Goal: Task Accomplishment & Management: Use online tool/utility

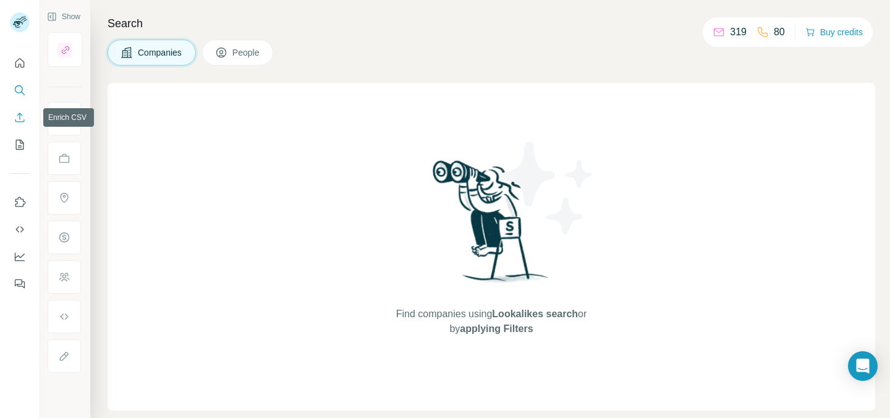
click at [17, 116] on icon "Enrich CSV" at bounding box center [20, 117] width 12 height 12
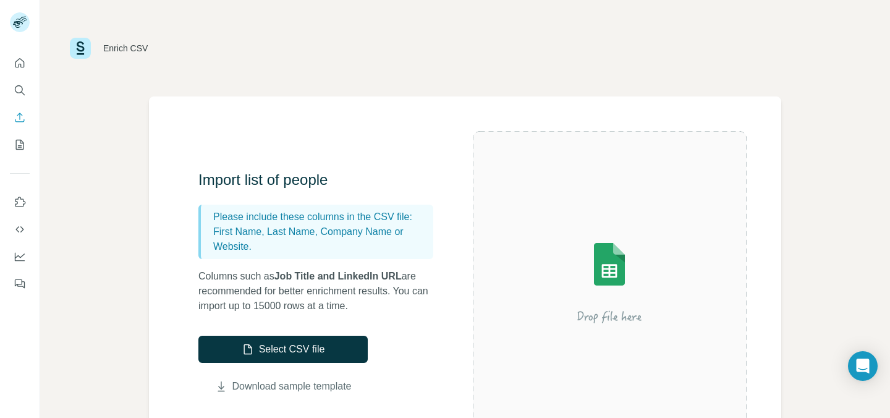
click at [313, 385] on link "Download sample template" at bounding box center [291, 386] width 119 height 15
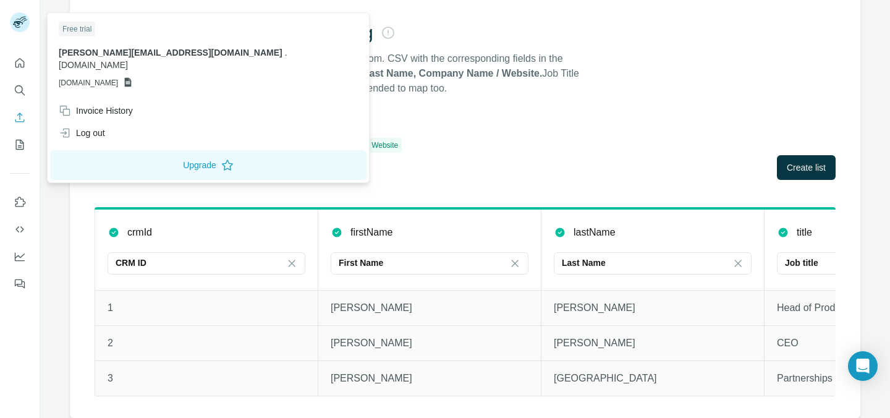
click at [22, 25] on rect at bounding box center [20, 22] width 20 height 20
click at [84, 53] on span "jenna.hawary@surfe.com" at bounding box center [171, 53] width 224 height 10
click at [137, 77] on p "GSHEETSSURFE.COM" at bounding box center [208, 82] width 299 height 11
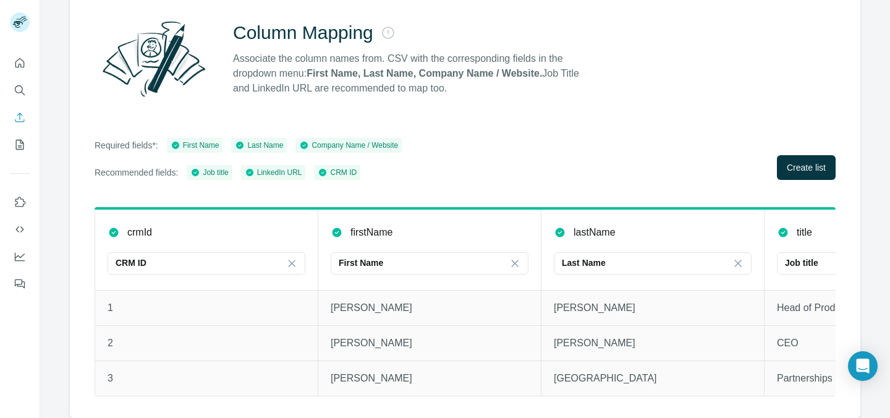
click at [269, 69] on p "Associate the column names from. CSV with the corresponding fields in the dropd…" at bounding box center [411, 73] width 357 height 44
click at [816, 174] on button "Create list" at bounding box center [806, 167] width 59 height 25
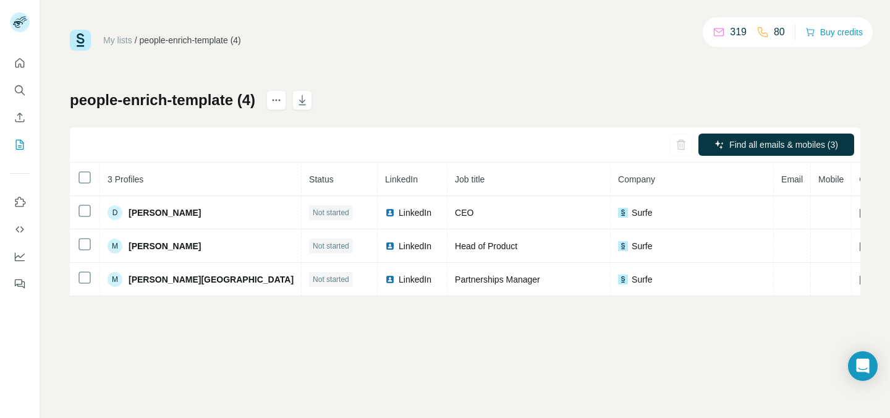
click at [730, 32] on p "319" at bounding box center [738, 32] width 17 height 15
drag, startPoint x: 741, startPoint y: 33, endPoint x: 716, endPoint y: 33, distance: 25.3
click at [716, 33] on div "319 80" at bounding box center [748, 31] width 72 height 17
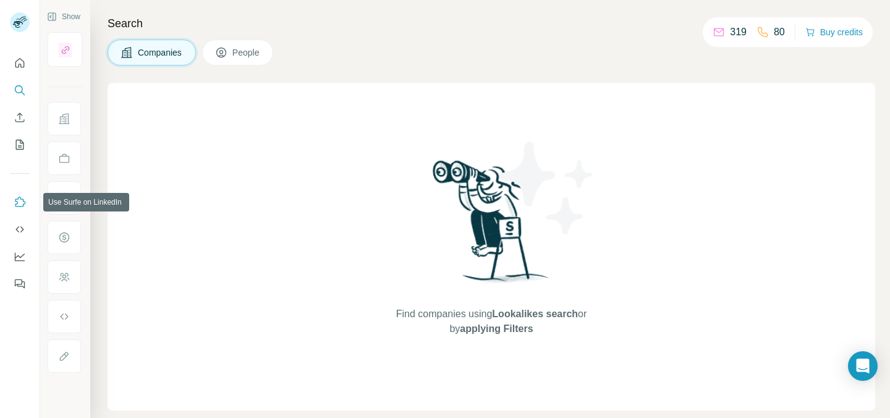
click at [19, 199] on icon "Use Surfe on LinkedIn" at bounding box center [20, 202] width 12 height 12
click at [730, 28] on p "319" at bounding box center [738, 32] width 17 height 15
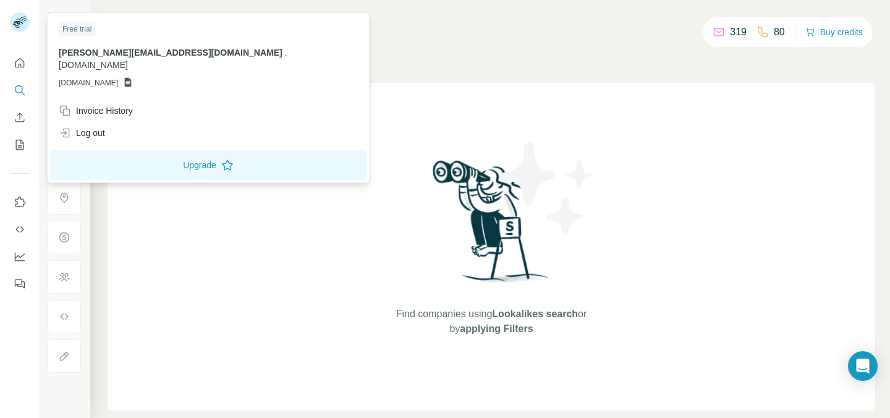
click at [123, 56] on span "jenna.hawary@surfe.com" at bounding box center [171, 53] width 224 height 10
click at [128, 60] on span "surfe.com" at bounding box center [93, 65] width 69 height 10
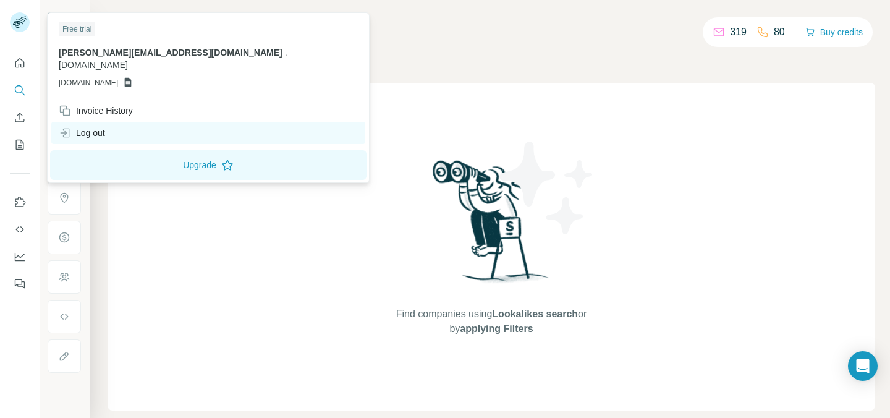
click at [152, 122] on div "Log out" at bounding box center [208, 133] width 314 height 22
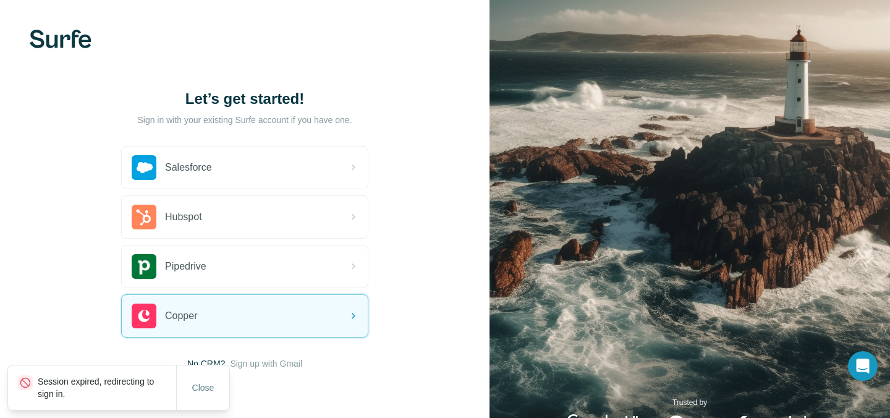
scroll to position [41, 0]
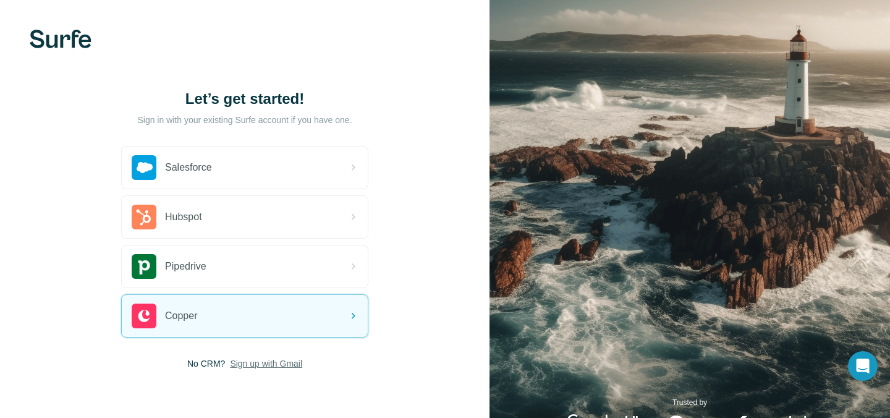
click at [264, 365] on span "Sign up with Gmail" at bounding box center [266, 363] width 72 height 12
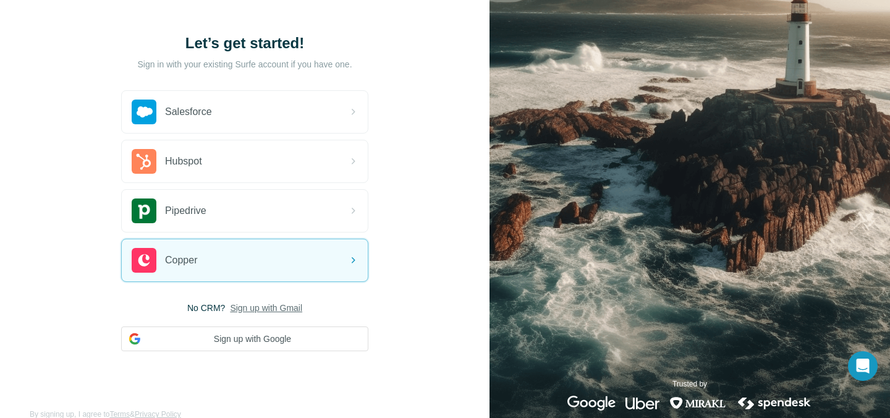
scroll to position [78, 0]
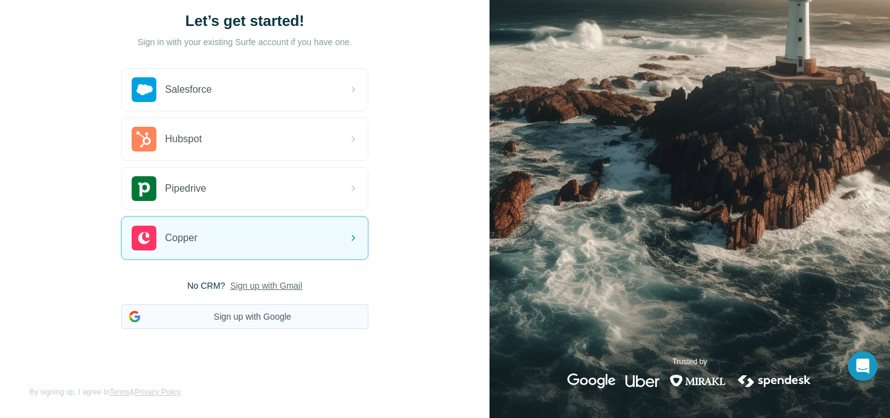
click at [269, 325] on button "Sign up with Google" at bounding box center [244, 316] width 247 height 25
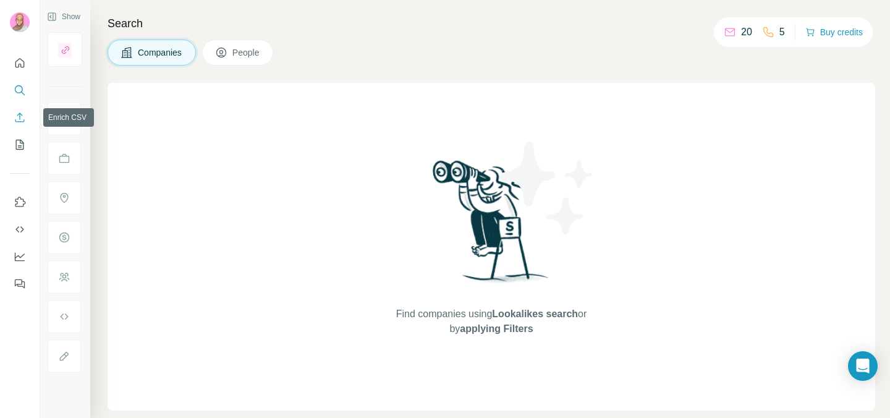
click at [17, 119] on icon "Enrich CSV" at bounding box center [20, 117] width 12 height 12
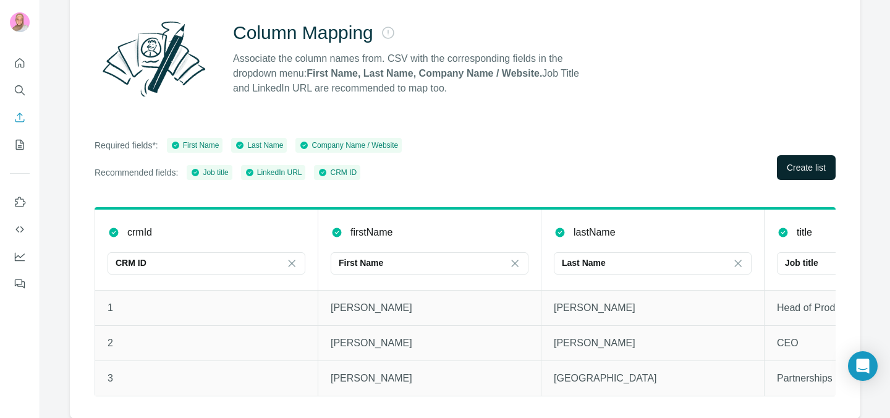
click at [789, 167] on span "Create list" at bounding box center [806, 167] width 39 height 12
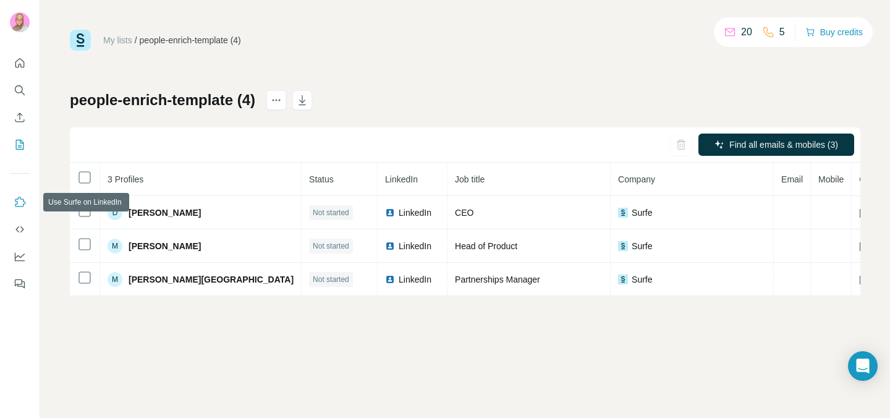
click at [19, 205] on icon "Use Surfe on LinkedIn" at bounding box center [20, 202] width 12 height 12
drag, startPoint x: 737, startPoint y: 142, endPoint x: 787, endPoint y: 38, distance: 116.1
click at [787, 38] on div "My lists / people-enrich-template (4) 20 5 Buy credits people-enrich-template (…" at bounding box center [465, 163] width 790 height 266
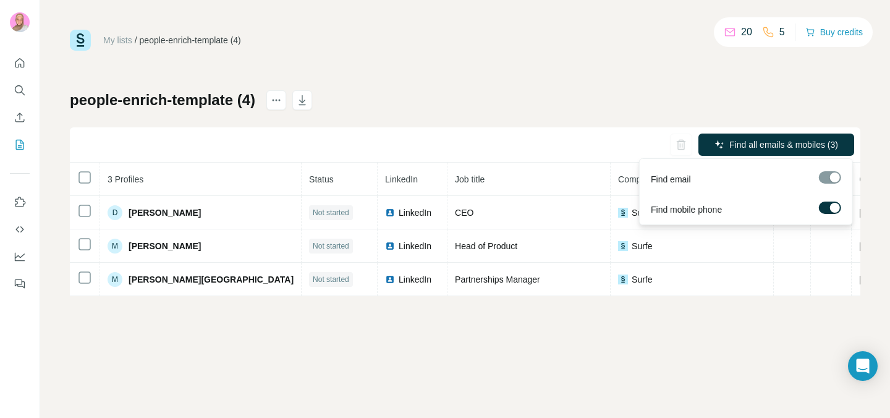
click at [831, 180] on div at bounding box center [830, 177] width 22 height 12
click at [829, 177] on div at bounding box center [830, 177] width 22 height 12
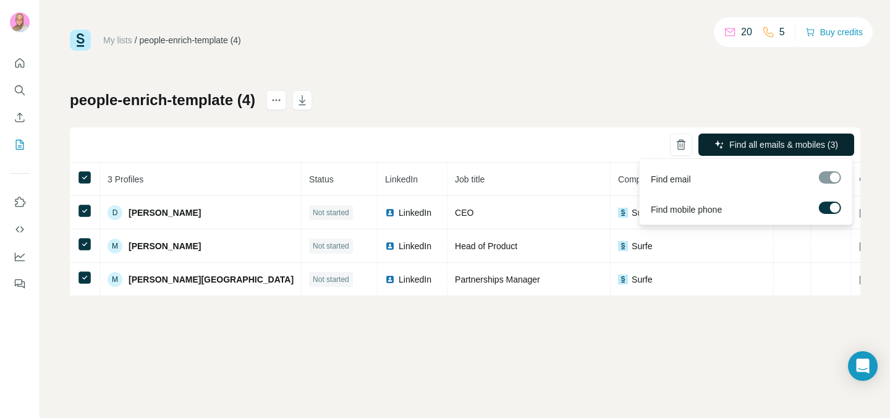
click at [785, 142] on span "Find all emails & mobiles (3)" at bounding box center [783, 144] width 109 height 12
